Goal: Information Seeking & Learning: Find specific fact

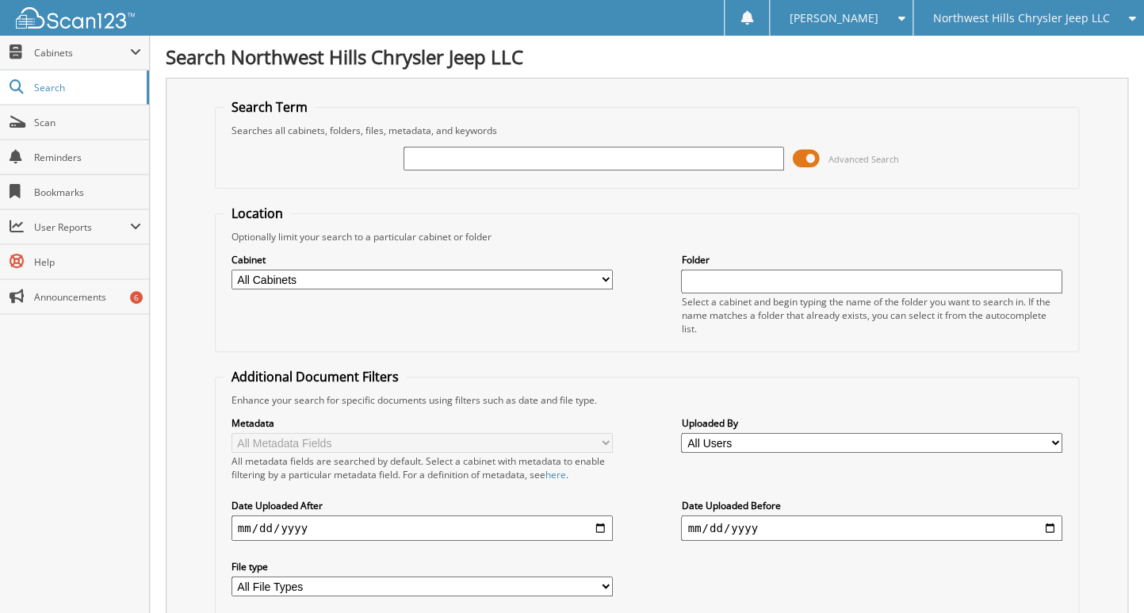
click at [985, 23] on span "Northwest Hills Chrysler Jeep LLC" at bounding box center [1021, 18] width 177 height 10
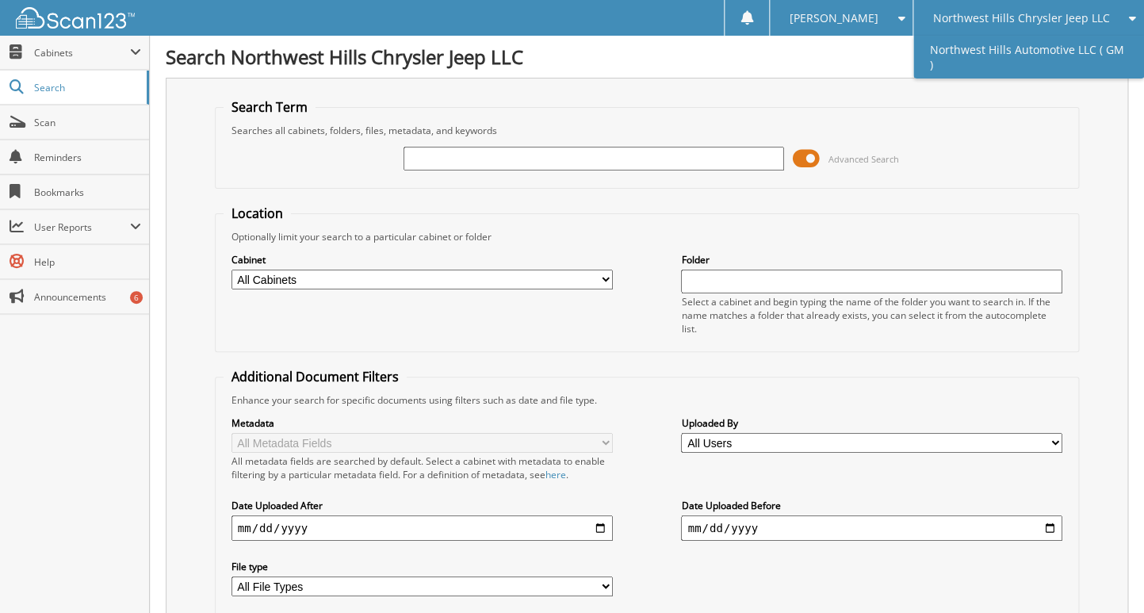
click at [989, 44] on link "Northwest Hills Automotive LLC ( GM )" at bounding box center [1028, 57] width 231 height 43
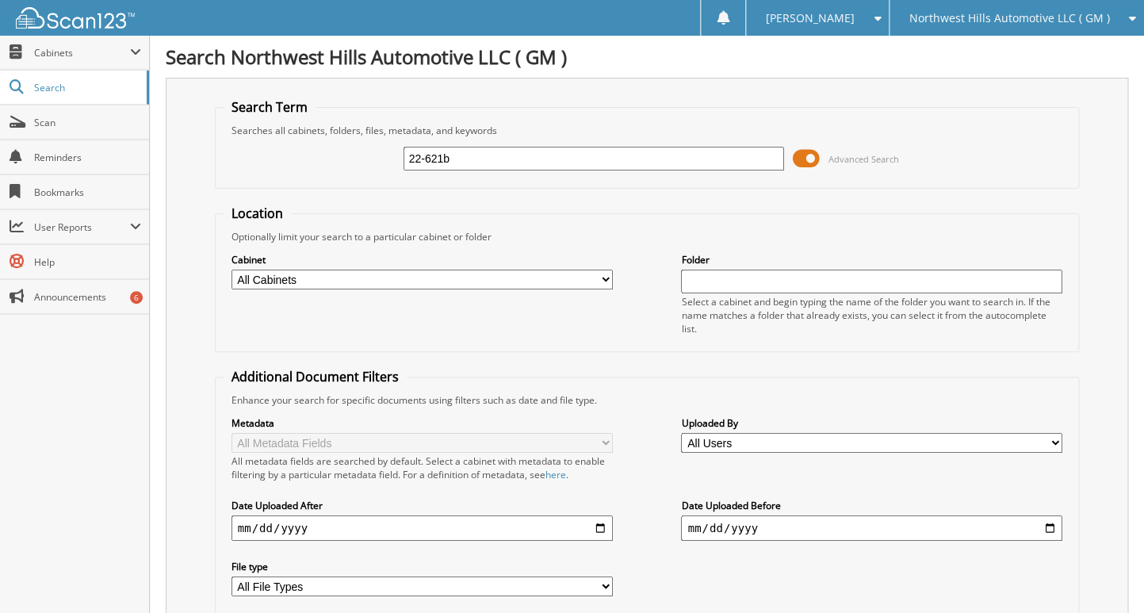
type input "22-621b"
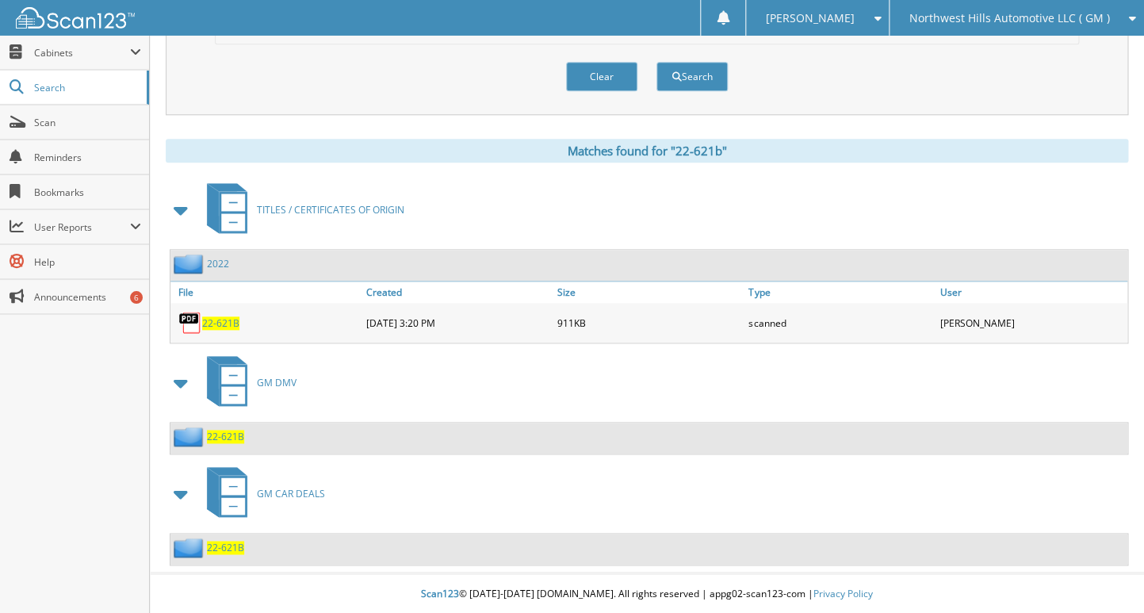
scroll to position [575, 0]
click at [224, 541] on span "22-621B" at bounding box center [225, 547] width 37 height 13
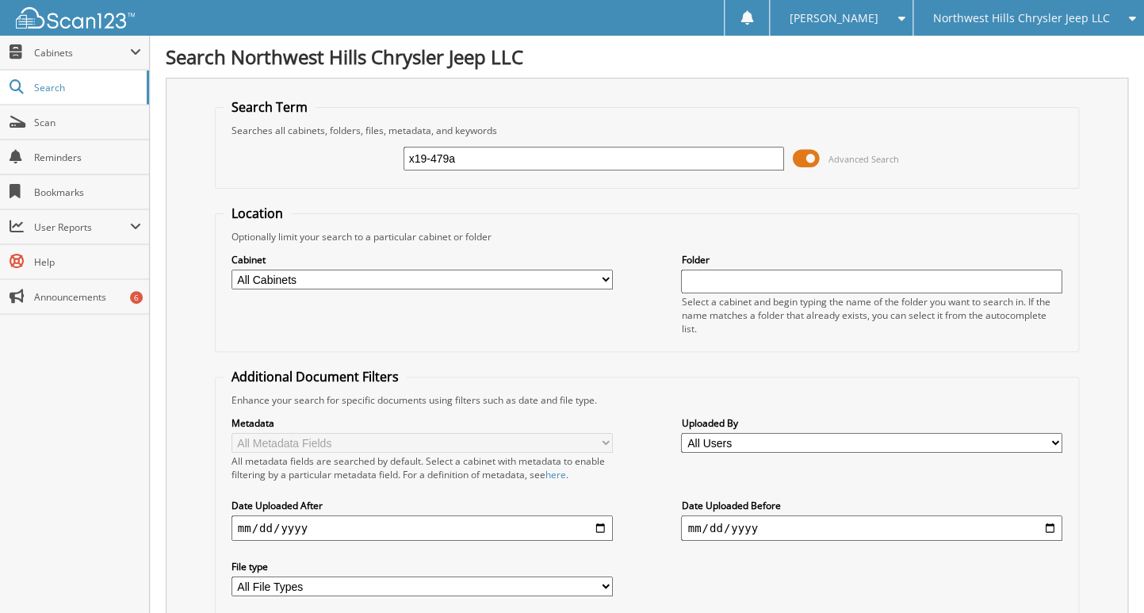
type input "x19-479a"
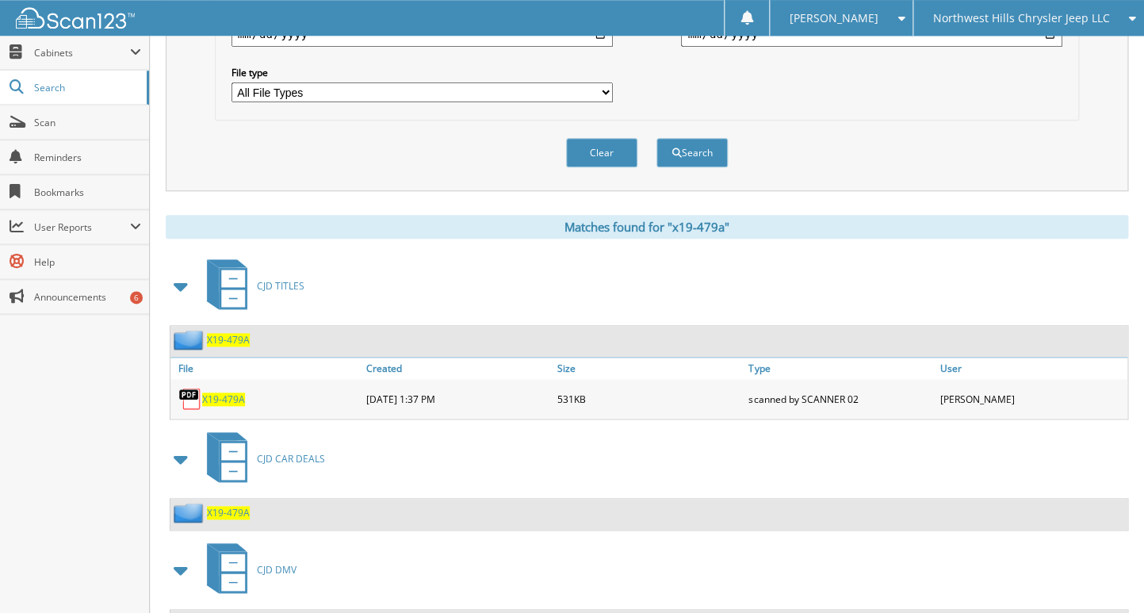
scroll to position [575, 0]
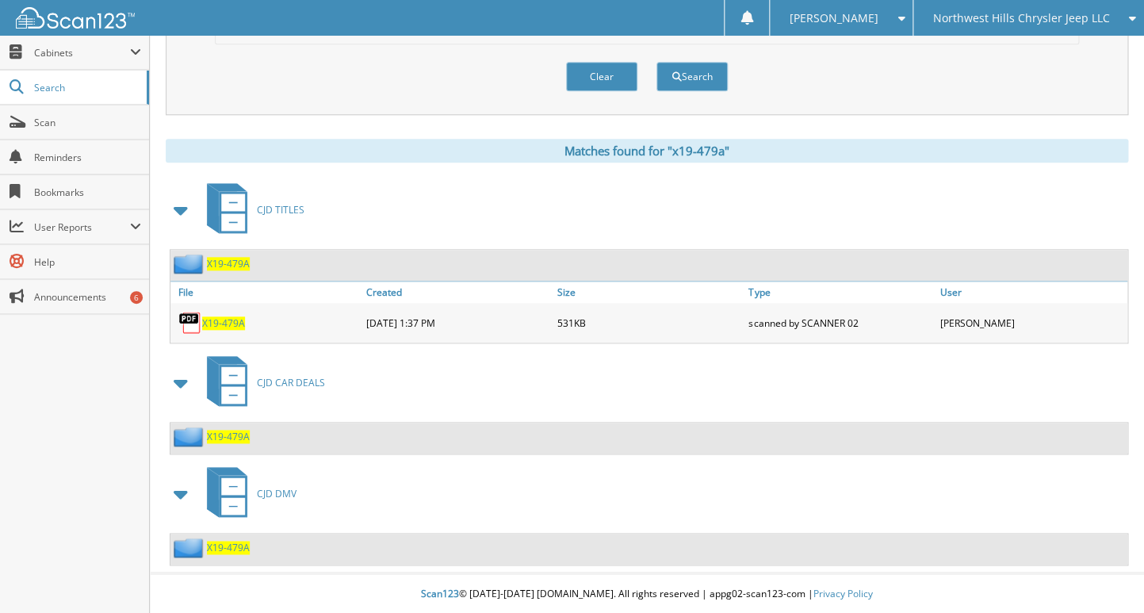
click at [239, 439] on span "X19-479A" at bounding box center [228, 436] width 43 height 13
